Goal: Information Seeking & Learning: Learn about a topic

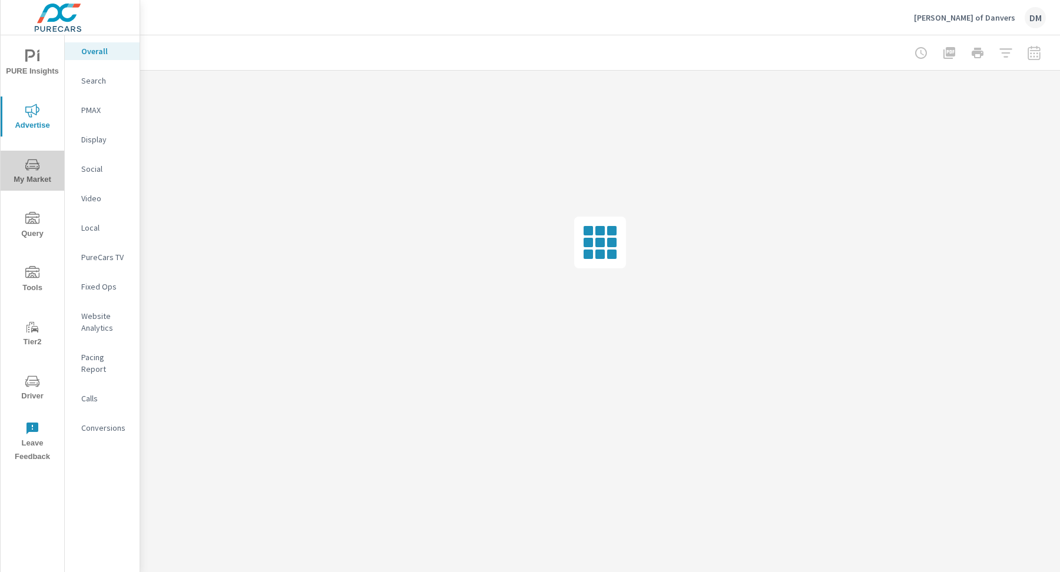
click at [36, 168] on icon "nav menu" at bounding box center [32, 164] width 14 height 11
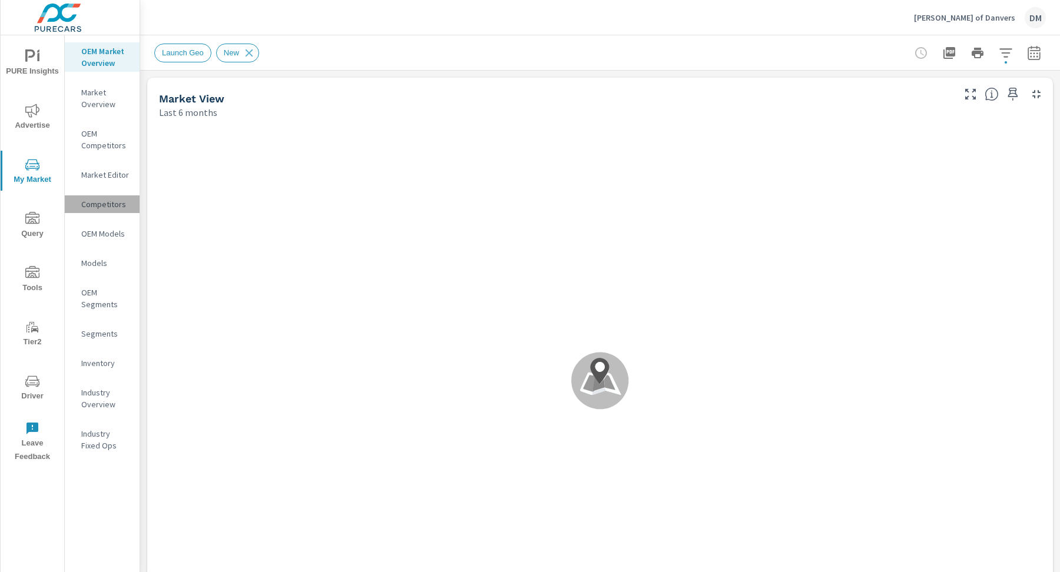
click at [82, 208] on p "Competitors" at bounding box center [105, 204] width 49 height 12
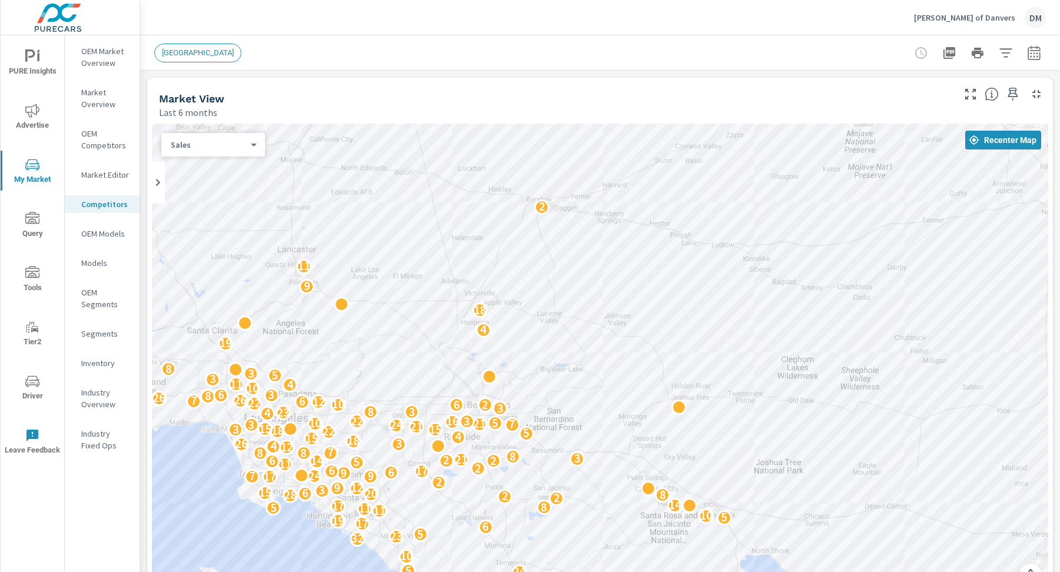
drag, startPoint x: 614, startPoint y: 241, endPoint x: 391, endPoint y: 289, distance: 227.6
click at [326, 284] on div "10 14 10 8 3 10 10 7 5 7 18 2 24 8 6 4 28 19 6 2 3 7 24 5 10 2 32 23 5 6 17 19 …" at bounding box center [600, 363] width 896 height 478
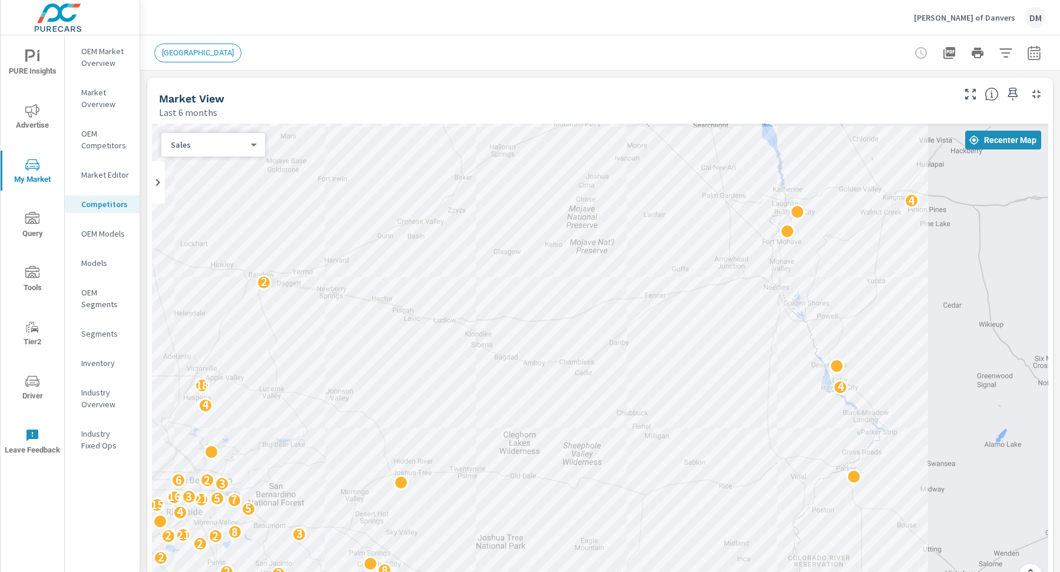
drag, startPoint x: 934, startPoint y: 424, endPoint x: 728, endPoint y: 495, distance: 217.9
click at [190, 47] on div "[GEOGRAPHIC_DATA]" at bounding box center [197, 53] width 87 height 19
click at [192, 53] on span "[GEOGRAPHIC_DATA]" at bounding box center [198, 52] width 86 height 9
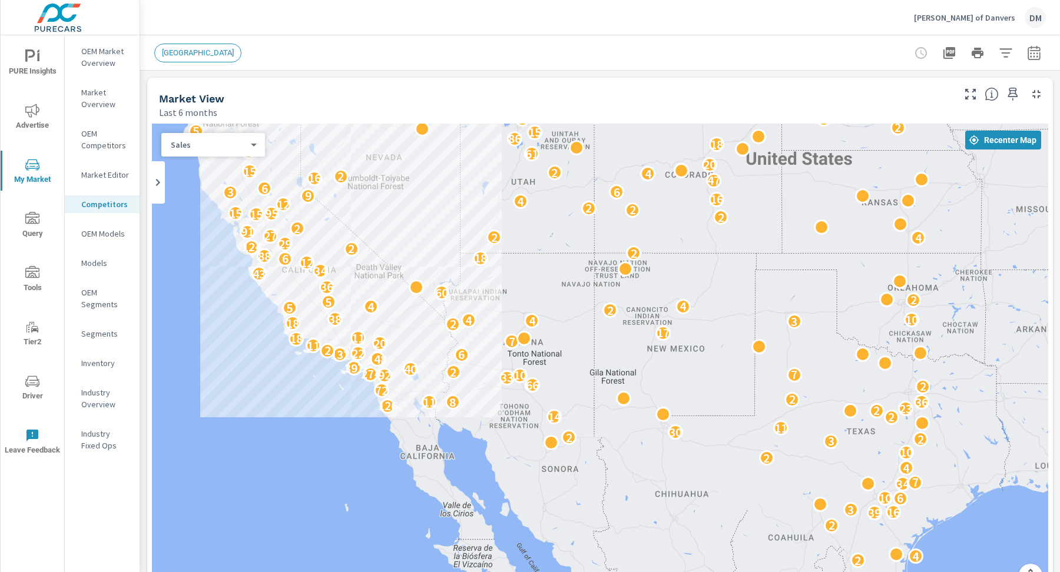
drag, startPoint x: 881, startPoint y: 289, endPoint x: 497, endPoint y: 307, distance: 384.9
click at [486, 313] on div "6 12 2 4 2 39 16 3 6 10 34 7 4 2 10 3 2 2 30 11 2 14 2 23 126 8 11 36 2 72 2 66…" at bounding box center [600, 363] width 896 height 478
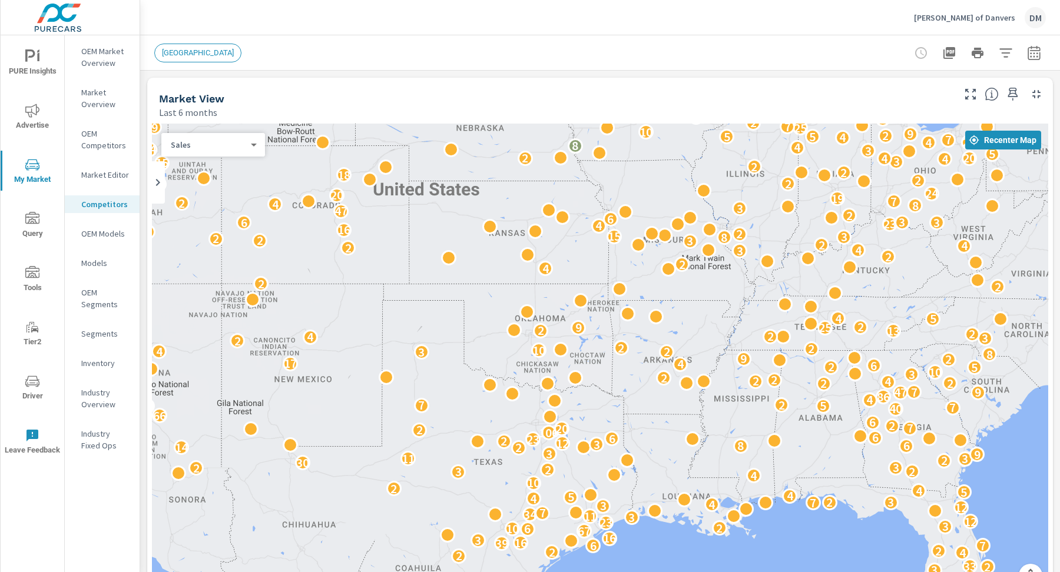
drag, startPoint x: 668, startPoint y: 303, endPoint x: 499, endPoint y: 325, distance: 169.9
click at [478, 328] on div "30 6 35 14 12 8 16 6 2 2 4 4 41 6 3 2 33 2 4 2 2 6 7 39 16 3 16 67 6 10 2 3 23 …" at bounding box center [600, 363] width 896 height 478
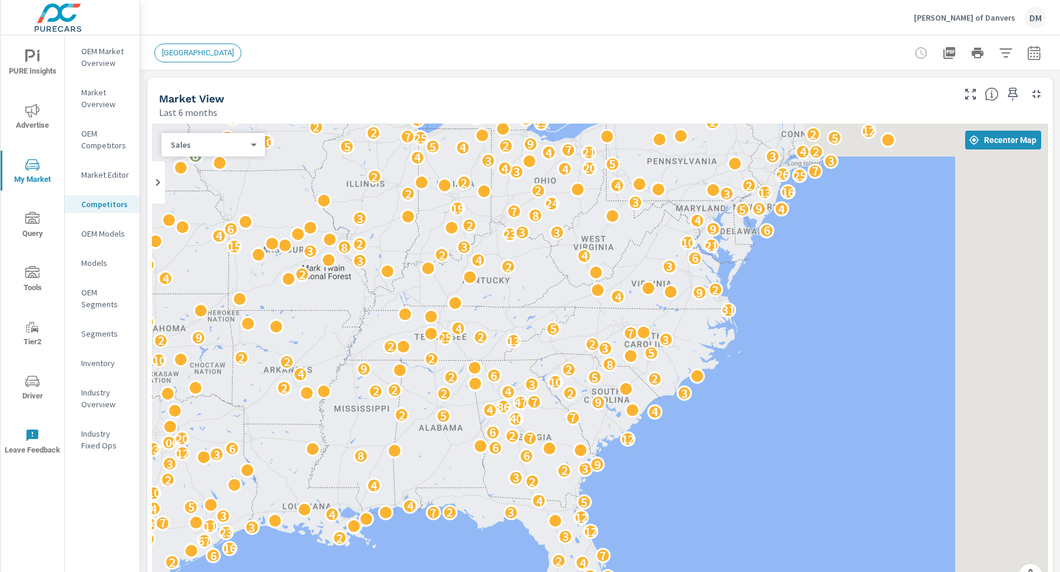
drag, startPoint x: 797, startPoint y: 267, endPoint x: 396, endPoint y: 284, distance: 401.3
click at [396, 284] on div "30 6 53 14 12 29 8 16 6 2 2 4 4 41 6 3 2 33 2 4 2 2 6 7 39 16 3 16 67 6 10 2 3 …" at bounding box center [600, 363] width 896 height 478
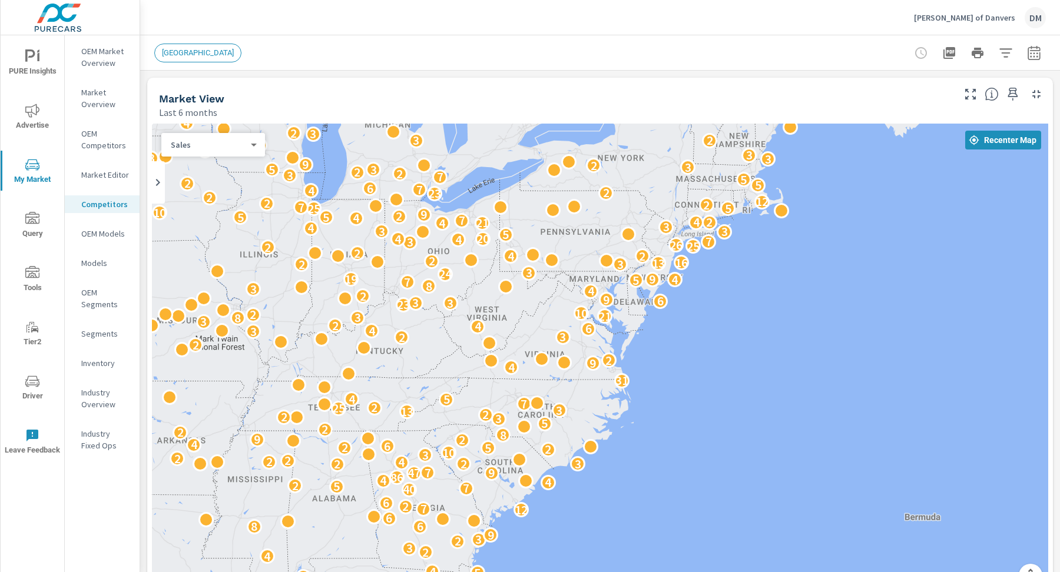
drag, startPoint x: 735, startPoint y: 273, endPoint x: 685, endPoint y: 327, distance: 74.1
click at [685, 330] on div "30 6 53 14 12 29 8 16 6 2 2 4 4 41 6 3 2 33 2 4 2 2 6 7 39 16 3 16 67 6 10 2 3 …" at bounding box center [600, 363] width 896 height 478
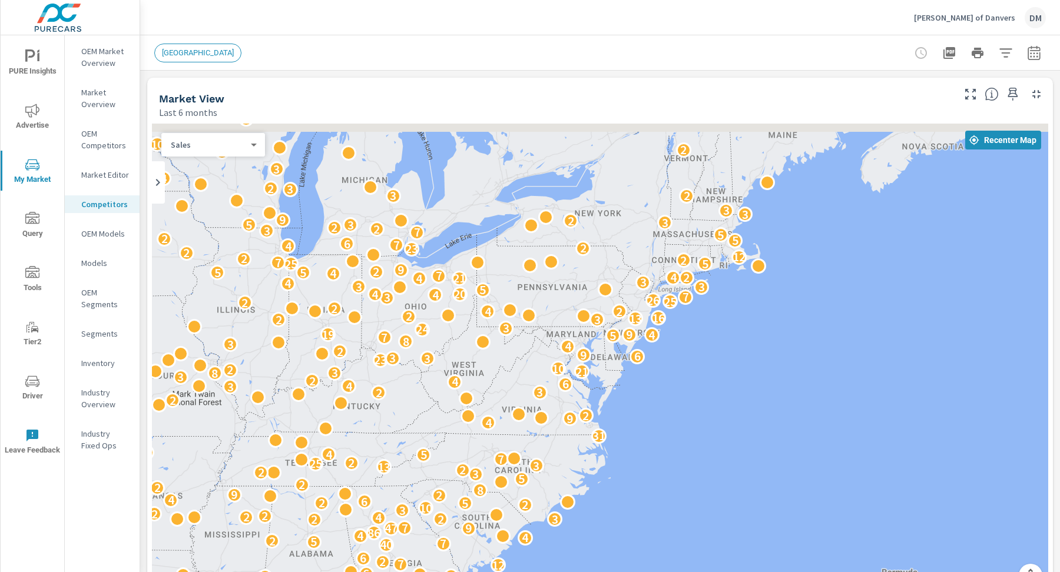
drag, startPoint x: 718, startPoint y: 279, endPoint x: 703, endPoint y: 276, distance: 15.6
click at [717, 284] on div "30 6 53 14 12 29 8 16 6 2 2 4 4 41 6 3 2 33 2 4 2 2 6 7 39 16 3 16 67 6 10 2 3 …" at bounding box center [600, 363] width 896 height 478
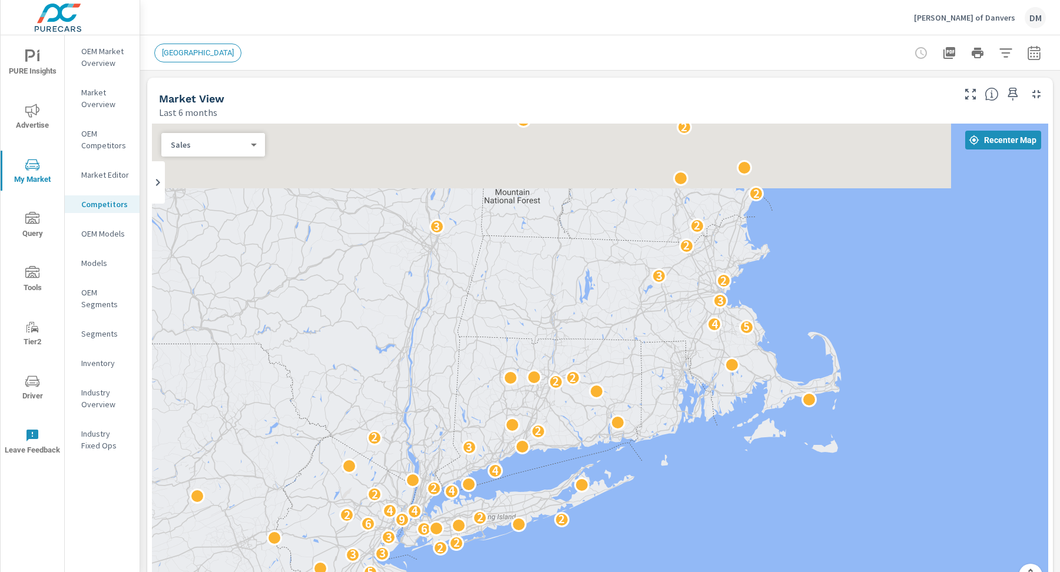
drag, startPoint x: 755, startPoint y: 235, endPoint x: 568, endPoint y: 408, distance: 255.4
click at [567, 413] on div "10 13 3 2 2 2 2 2 2 3 3 2 2 2 5 2 2 7 3 2 4 2 2 2 2 2 2 2 5 2 2 2 2 2 3 3 2 2 2…" at bounding box center [600, 363] width 896 height 478
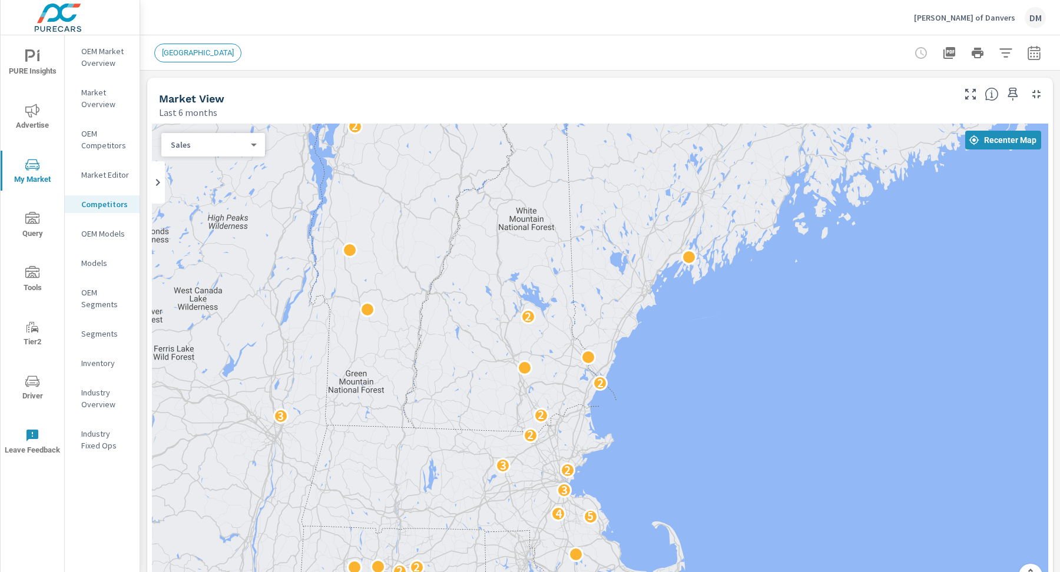
drag, startPoint x: 708, startPoint y: 270, endPoint x: 584, endPoint y: 455, distance: 221.9
click at [585, 456] on div "2 2 2 5 2 2 7 3 2 4 2 2 2 2 2 2 2 5 2 2 2 2 3 3 2 2 2 5 3 3 2 2 3 6 6 9 2 2 2 4…" at bounding box center [600, 363] width 896 height 478
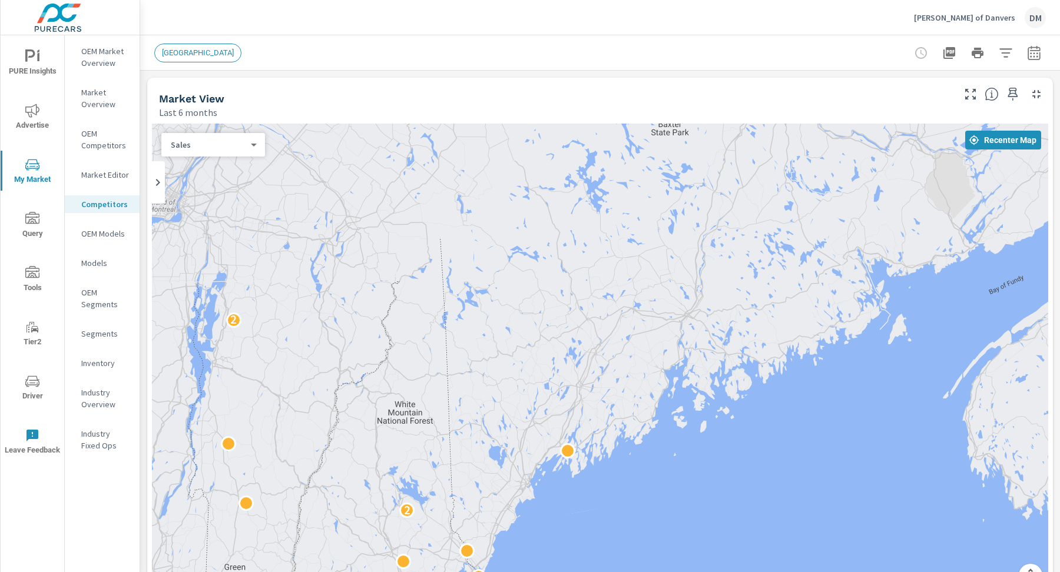
drag, startPoint x: 692, startPoint y: 309, endPoint x: 560, endPoint y: 498, distance: 230.3
click at [559, 503] on div "3 2 2 3 2 2 2 2 5 2 2 2 2 3 3 2 2 2 5 3 3 2 2 3 6 6 9 2 2 2 4 4 2 4 2 4 3 2 2 2…" at bounding box center [600, 363] width 896 height 478
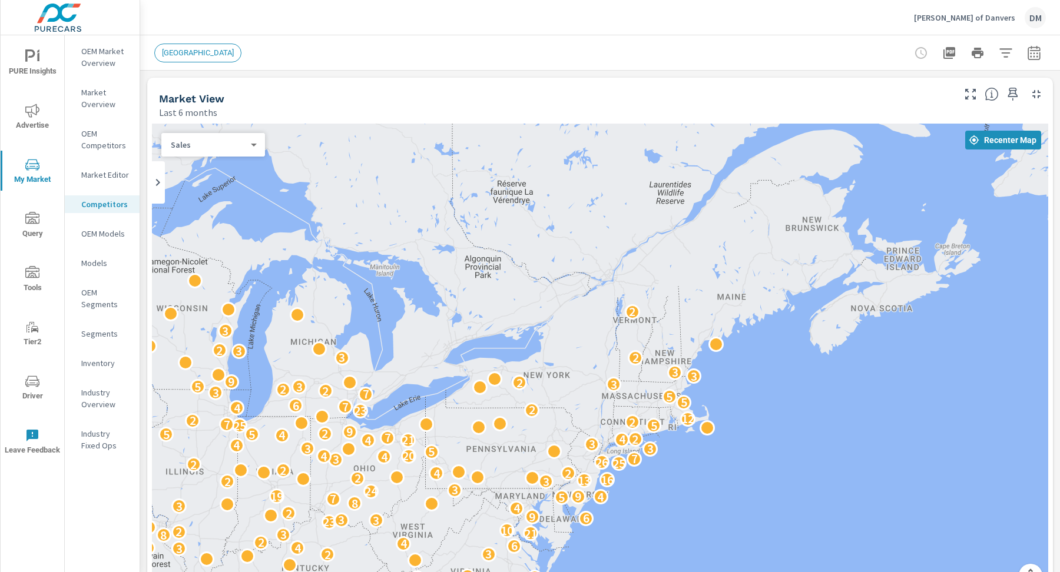
drag, startPoint x: 640, startPoint y: 405, endPoint x: 714, endPoint y: 382, distance: 77.7
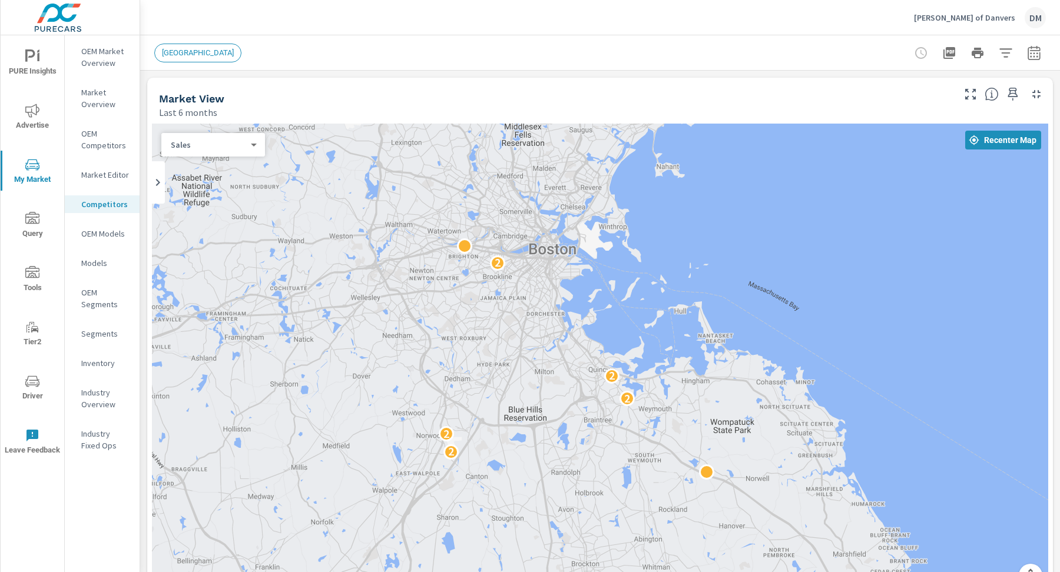
drag, startPoint x: 560, startPoint y: 394, endPoint x: 822, endPoint y: 359, distance: 264.5
click at [823, 359] on div "2 2 2 2 2 2" at bounding box center [600, 363] width 896 height 478
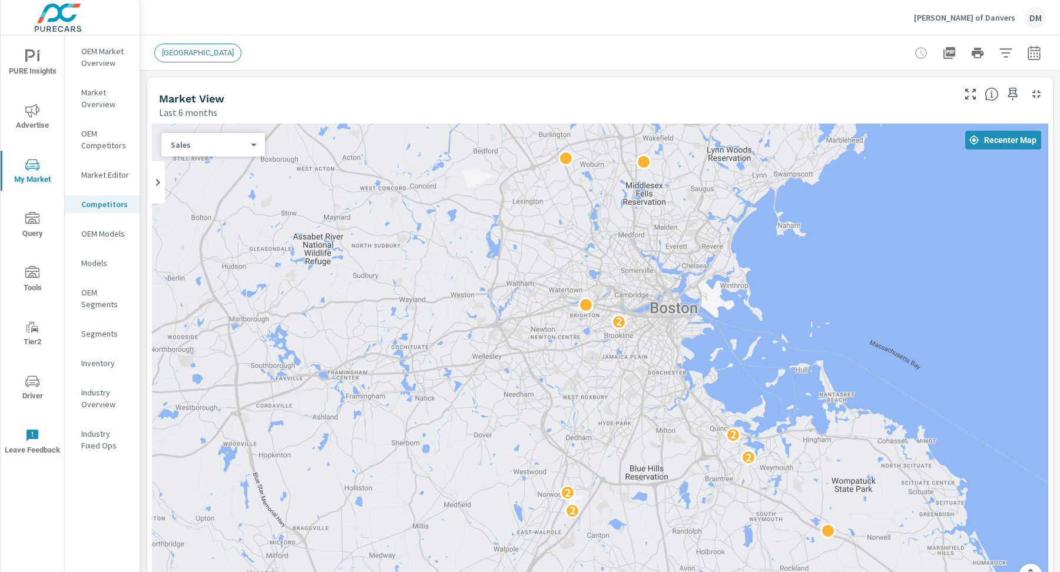
drag, startPoint x: 601, startPoint y: 347, endPoint x: 655, endPoint y: 361, distance: 56.0
click at [724, 407] on div "2 2 2 2 2 2" at bounding box center [600, 363] width 896 height 478
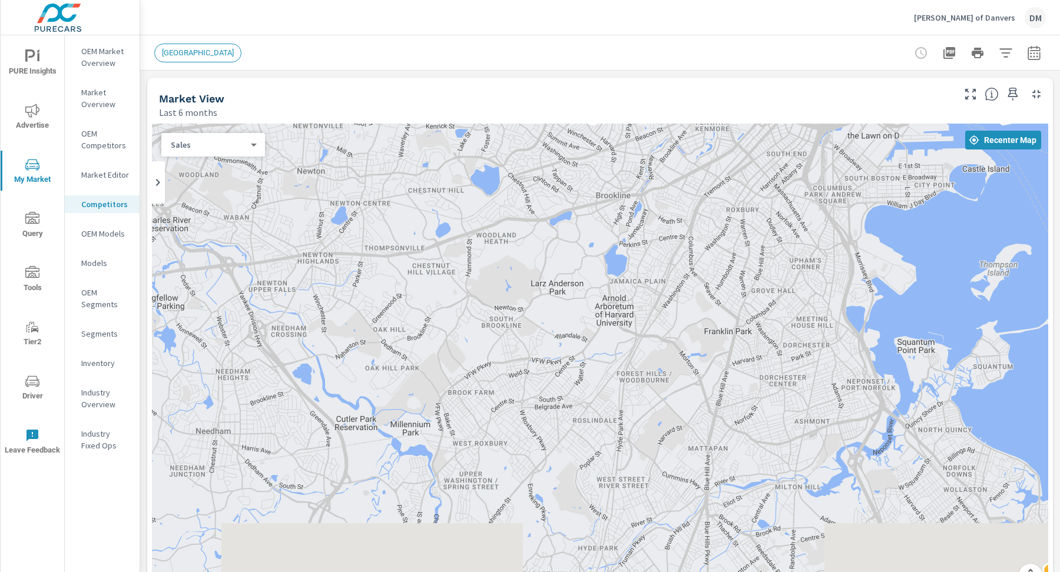
drag, startPoint x: 757, startPoint y: 435, endPoint x: 708, endPoint y: 183, distance: 257.3
click at [705, 159] on div "2 2 2" at bounding box center [980, 370] width 848 height 530
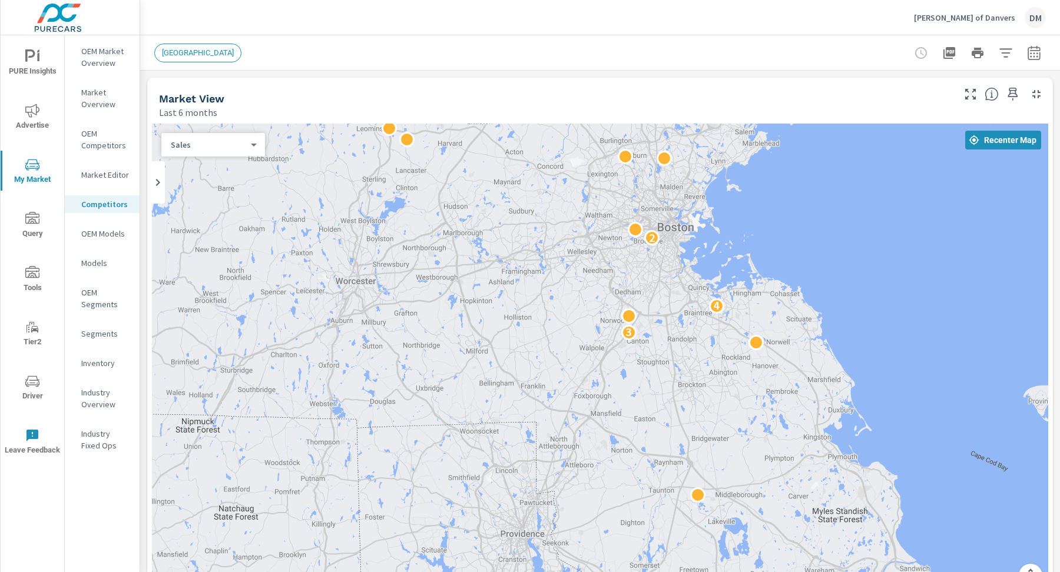
drag, startPoint x: 760, startPoint y: 323, endPoint x: 664, endPoint y: 296, distance: 99.2
click at [673, 288] on div "2 3 4 2 2" at bounding box center [600, 363] width 896 height 478
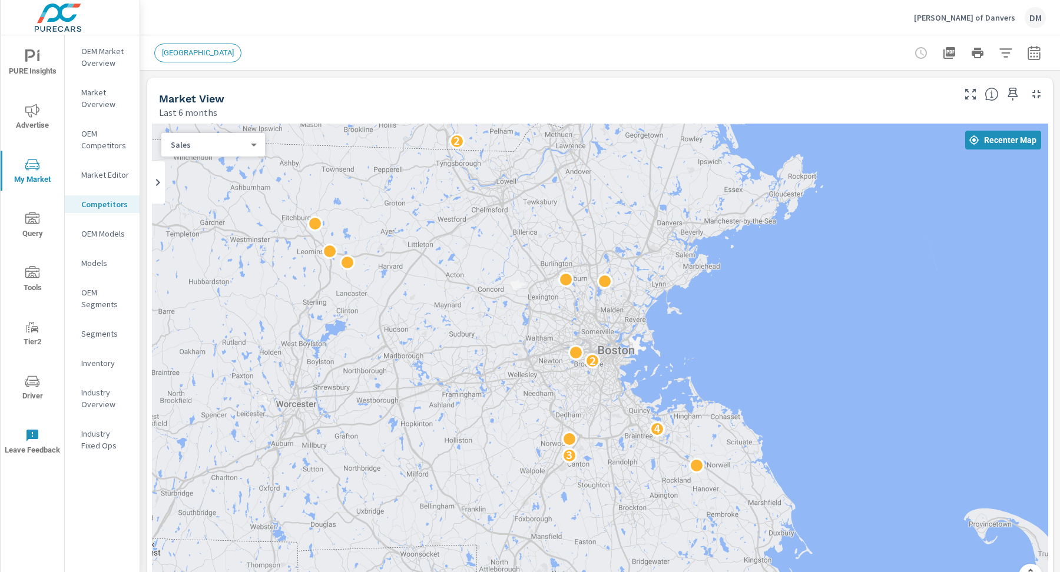
drag, startPoint x: 694, startPoint y: 253, endPoint x: 635, endPoint y: 374, distance: 135.1
click at [635, 376] on div "2 3 4 2 2" at bounding box center [600, 363] width 896 height 478
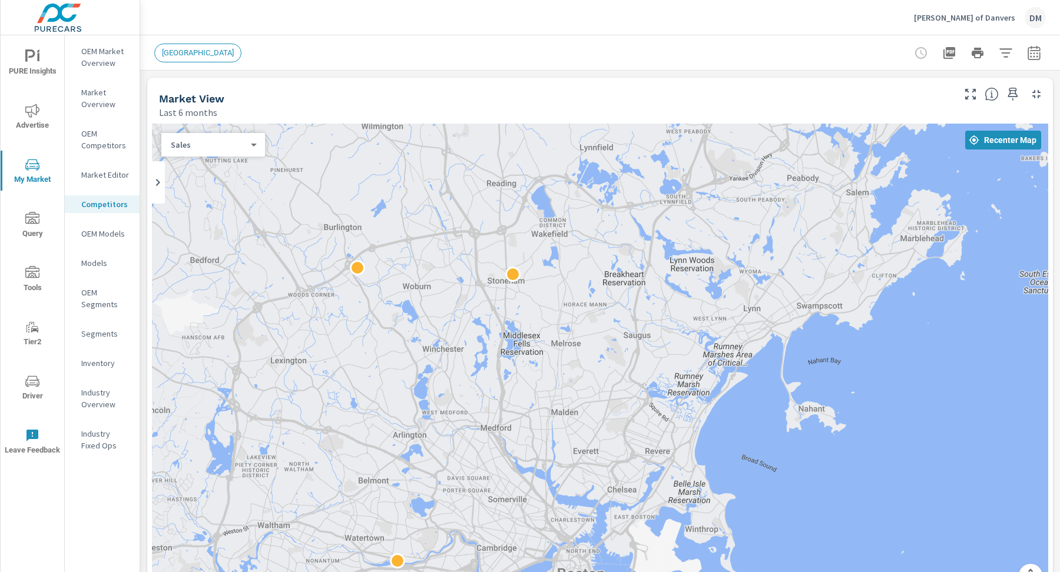
drag, startPoint x: 680, startPoint y: 297, endPoint x: 604, endPoint y: 376, distance: 109.9
click at [605, 379] on div "2 2 2 2" at bounding box center [600, 363] width 896 height 478
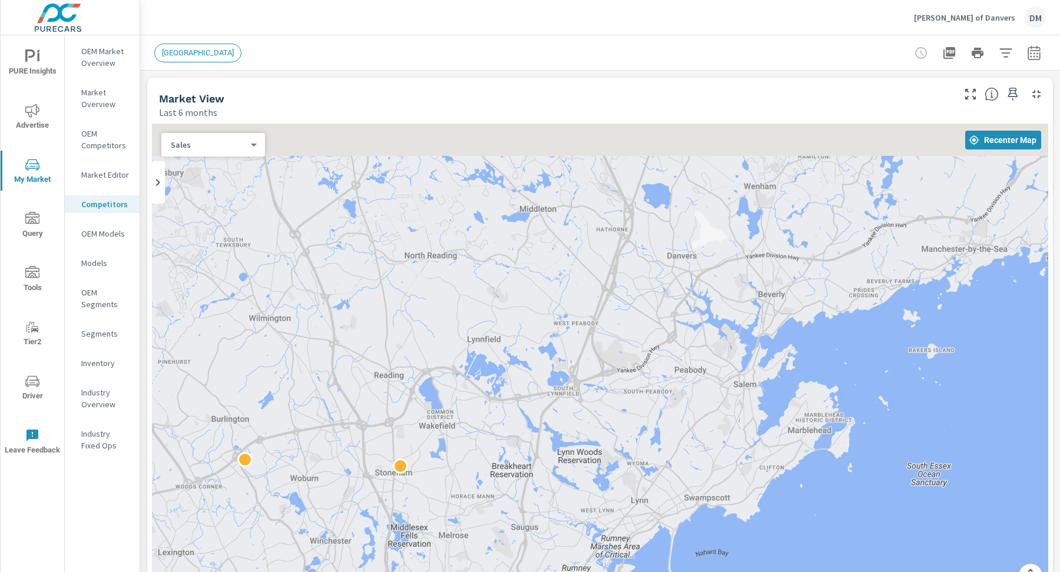
drag, startPoint x: 753, startPoint y: 267, endPoint x: 643, endPoint y: 449, distance: 212.7
click at [639, 462] on div "2 2 2" at bounding box center [600, 363] width 896 height 478
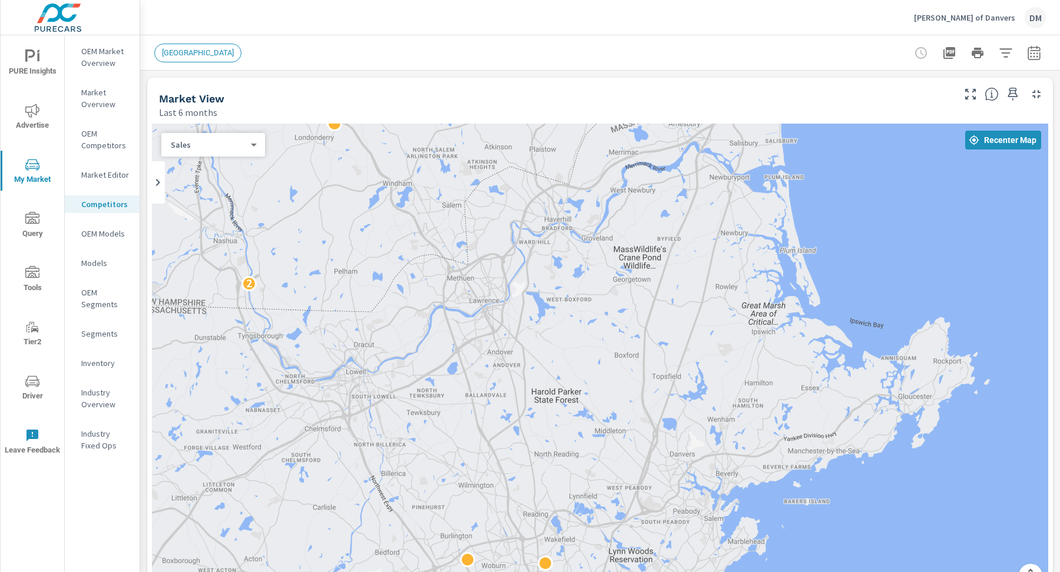
drag, startPoint x: 669, startPoint y: 386, endPoint x: 680, endPoint y: 487, distance: 101.8
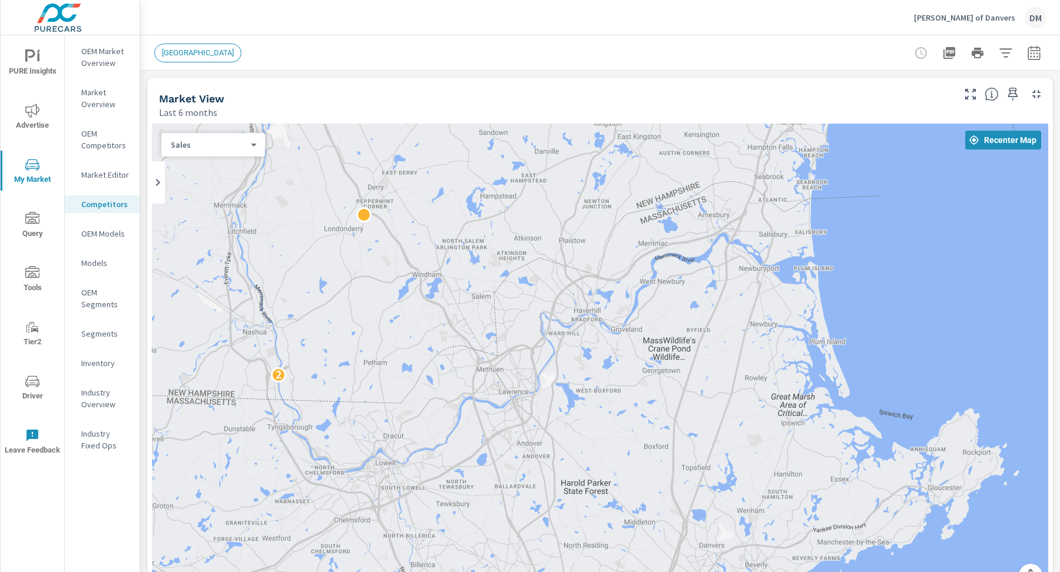
drag, startPoint x: 733, startPoint y: 379, endPoint x: 758, endPoint y: 465, distance: 89.0
